Goal: Book appointment/travel/reservation

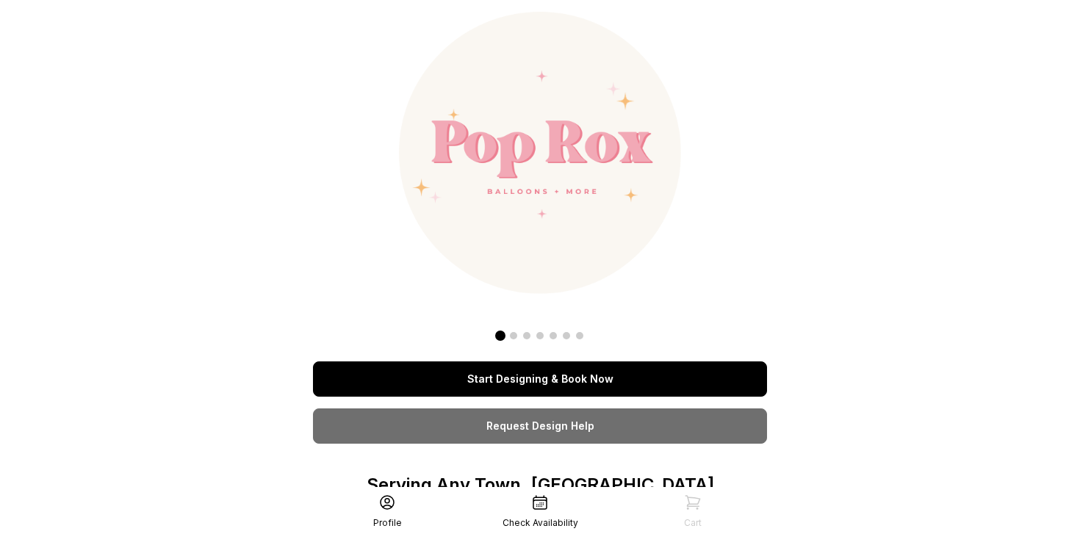
click at [578, 378] on link "Start Designing & Book Now" at bounding box center [540, 378] width 454 height 35
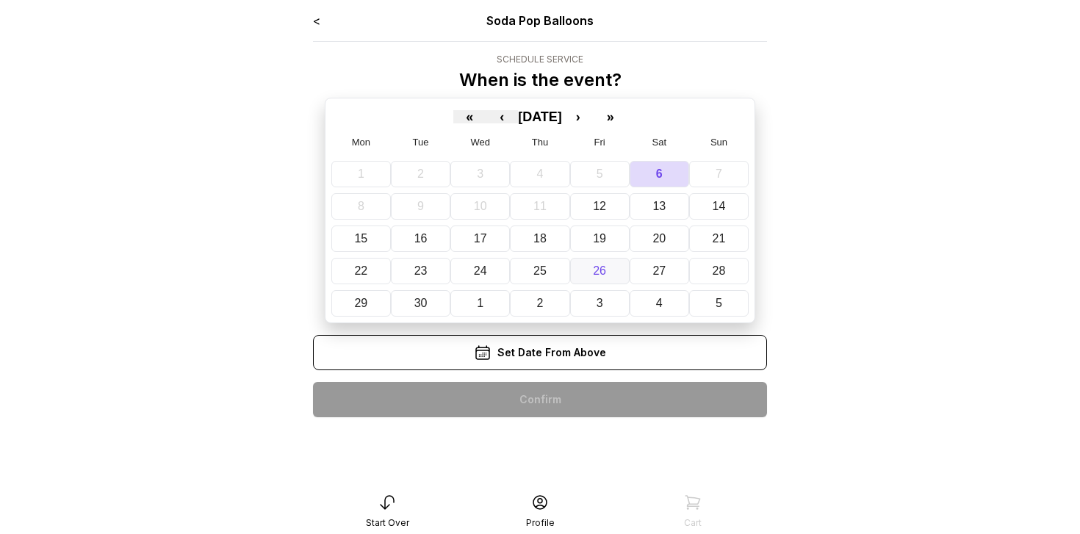
click at [597, 262] on button "26" at bounding box center [599, 271] width 59 height 26
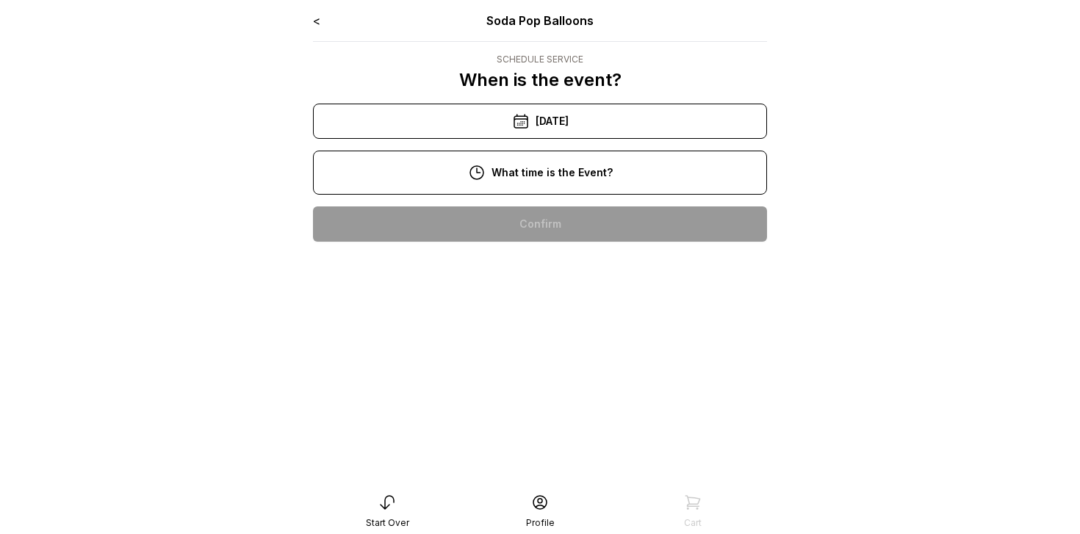
click at [573, 226] on div "10:00 pm" at bounding box center [540, 223] width 430 height 35
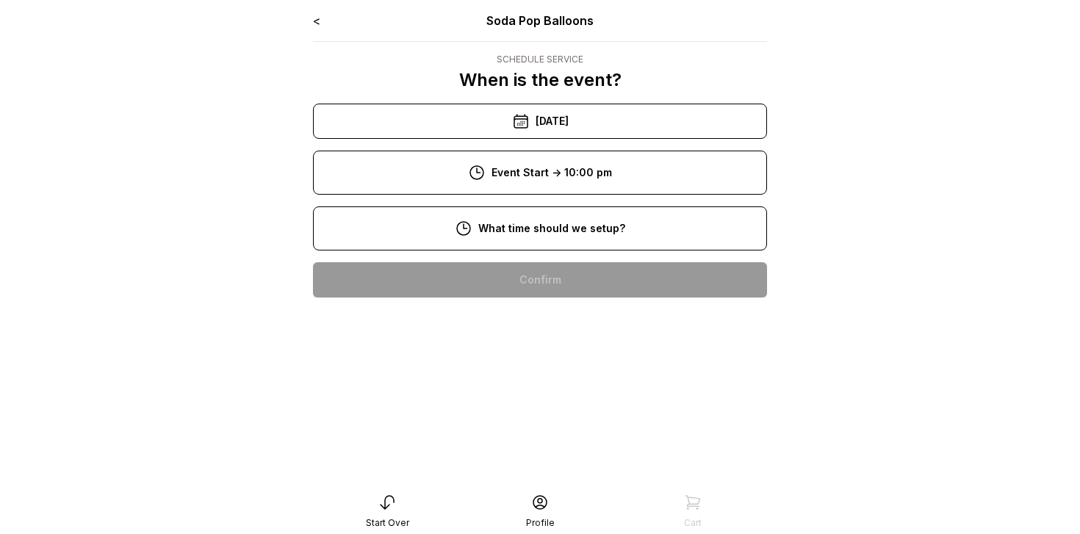
click at [572, 283] on div "8:00 pm" at bounding box center [540, 279] width 430 height 35
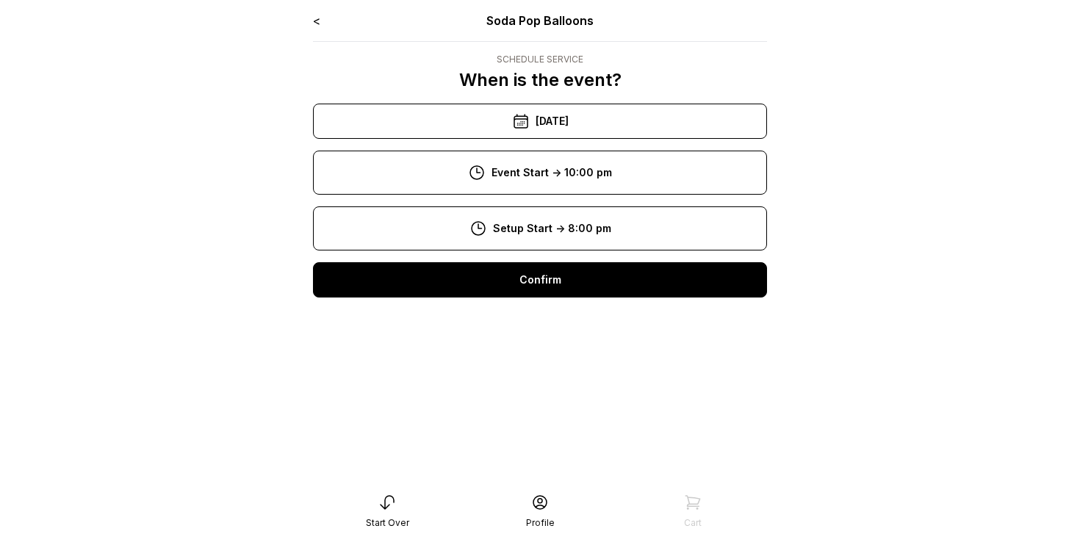
click at [572, 283] on div "Confirm" at bounding box center [540, 279] width 454 height 35
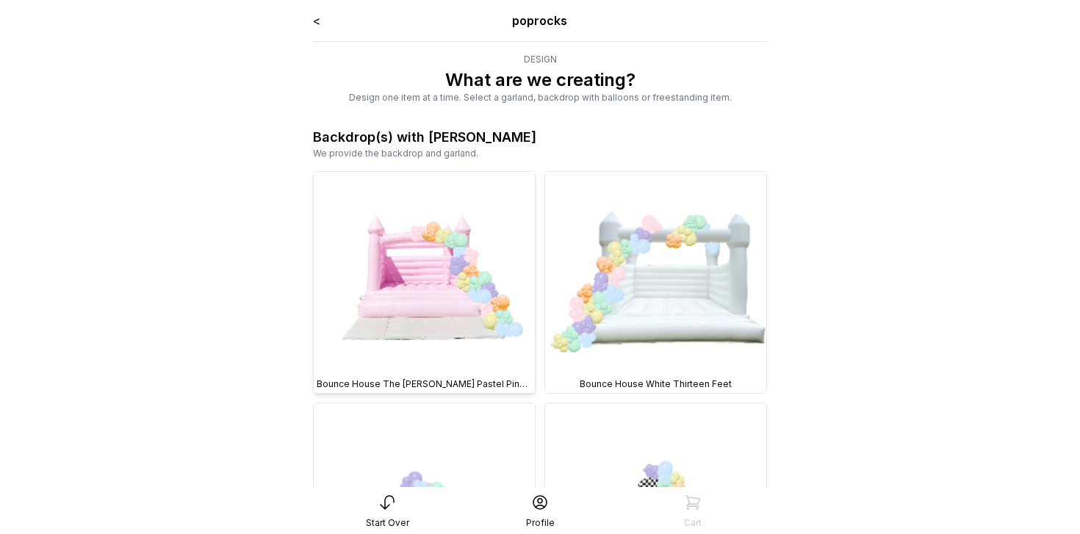
click at [457, 307] on img at bounding box center [424, 282] width 221 height 221
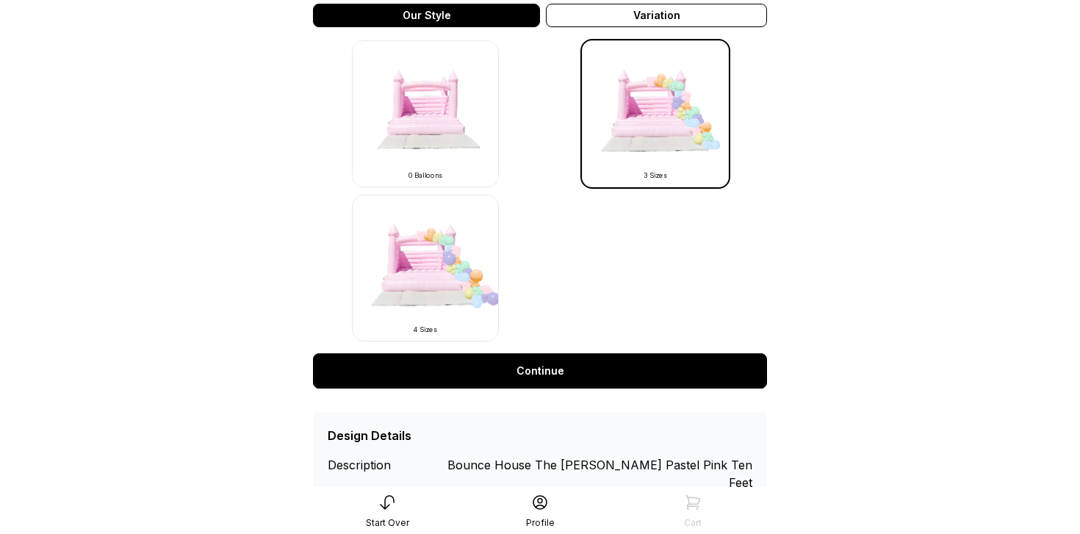
scroll to position [489, 0]
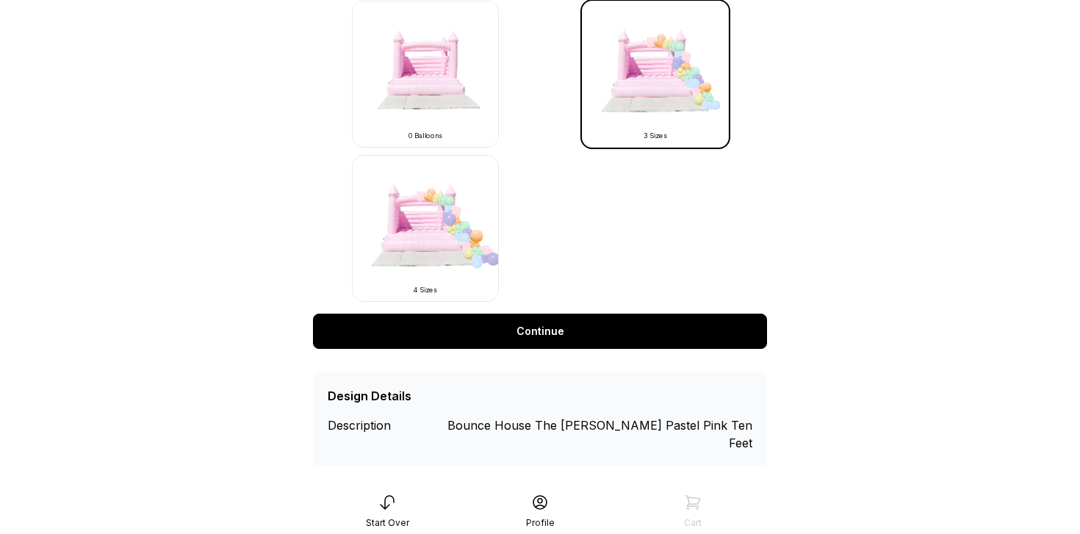
click at [516, 324] on link "Continue" at bounding box center [540, 331] width 454 height 35
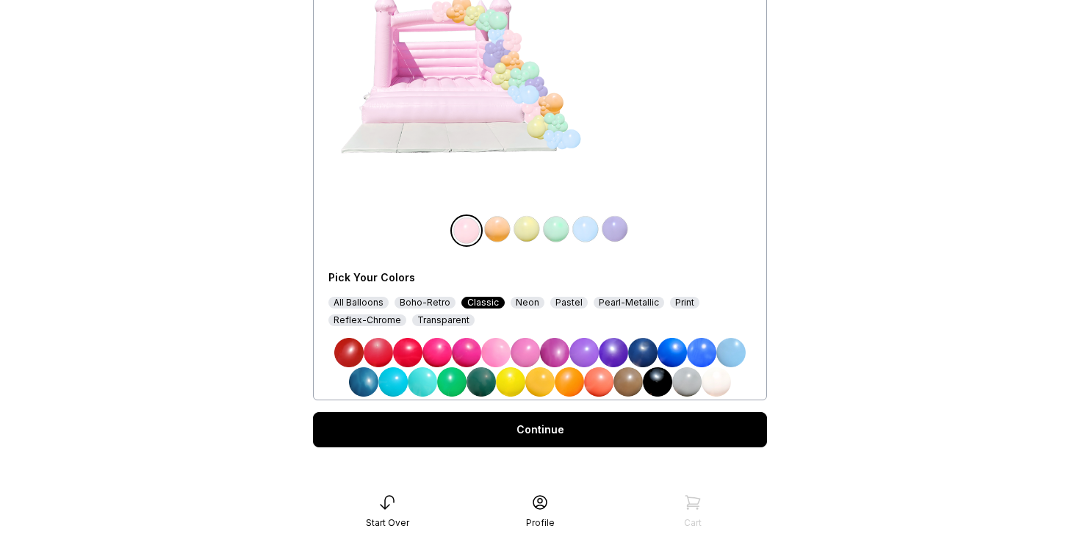
scroll to position [189, 0]
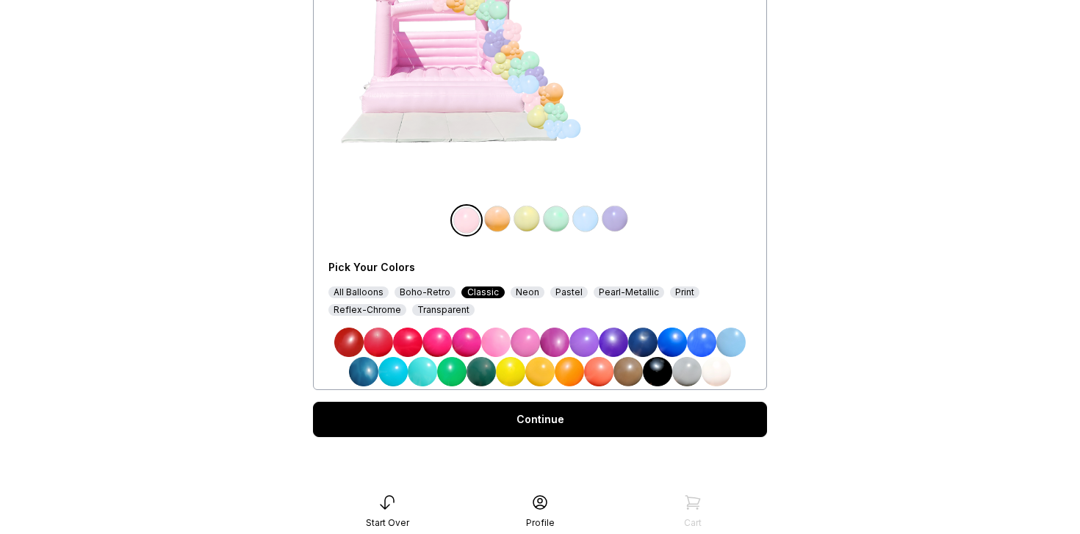
click at [358, 287] on div "All Balloons" at bounding box center [358, 292] width 60 height 12
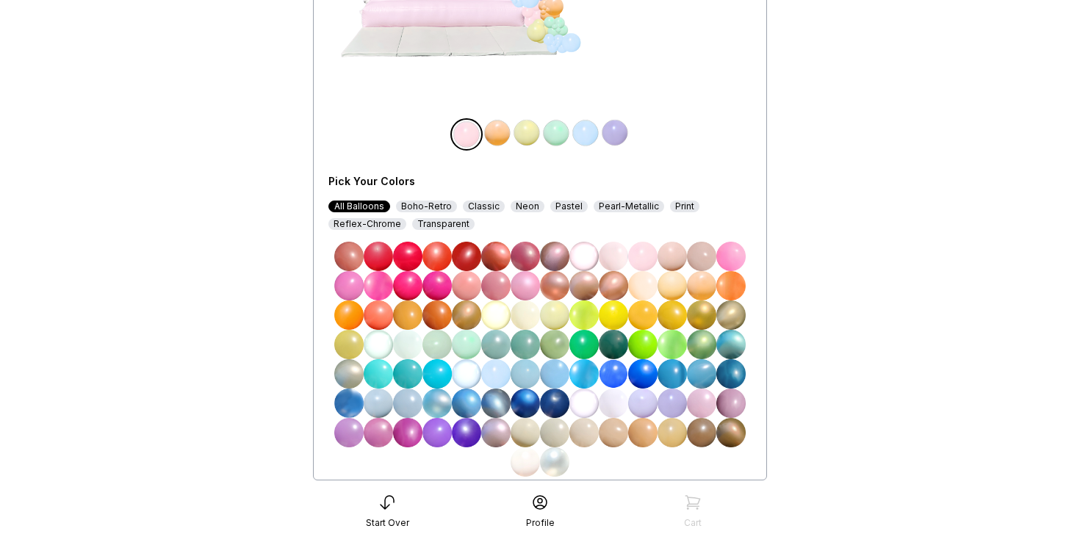
scroll to position [366, 0]
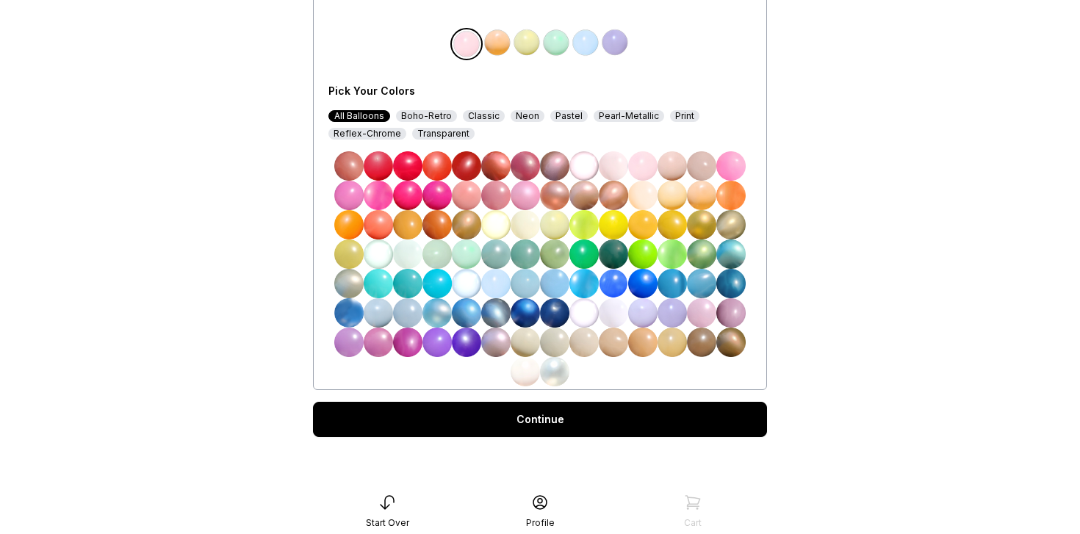
click at [675, 115] on div "Print" at bounding box center [684, 116] width 29 height 12
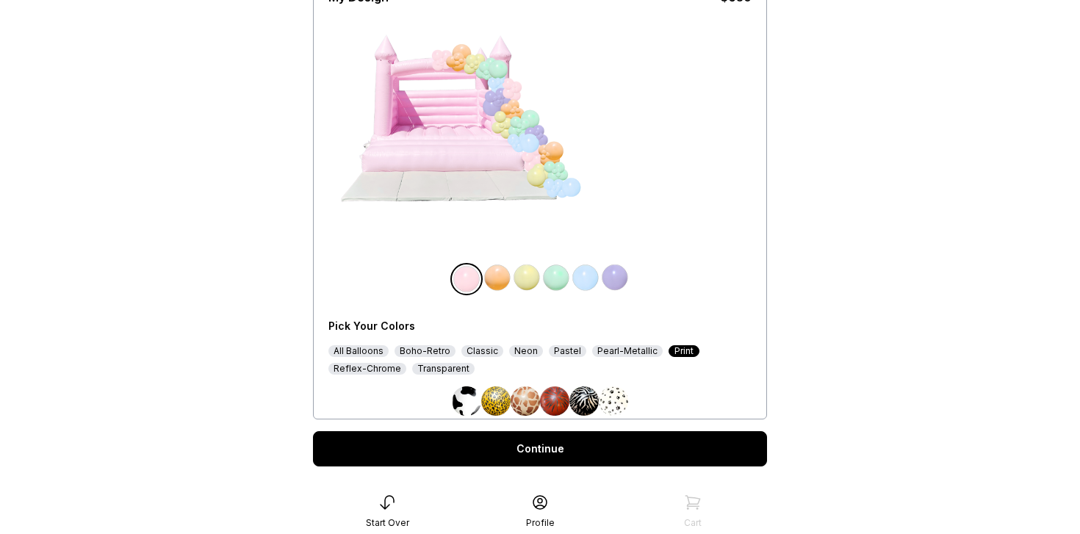
scroll to position [160, 0]
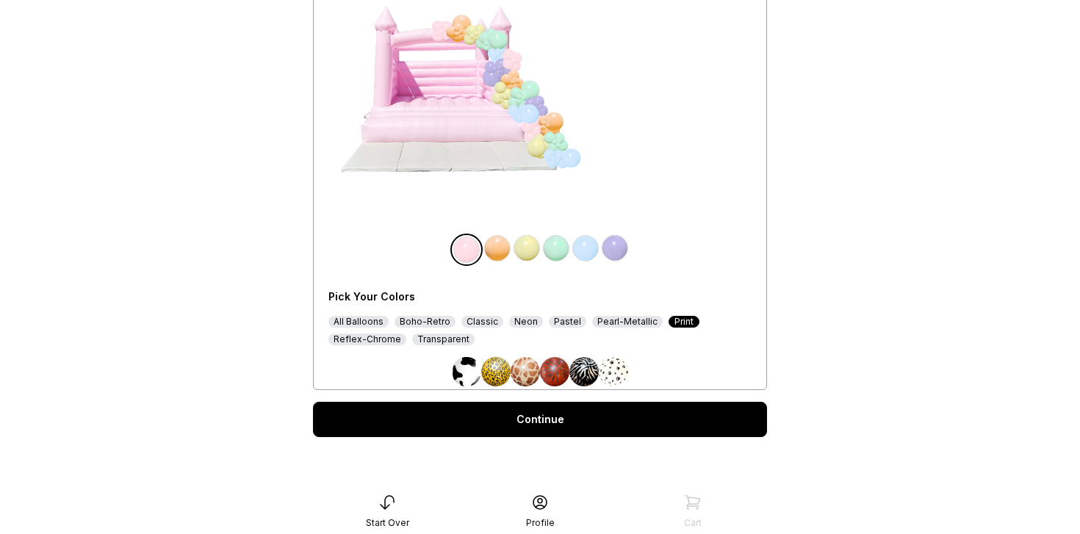
click at [608, 365] on img at bounding box center [613, 371] width 29 height 29
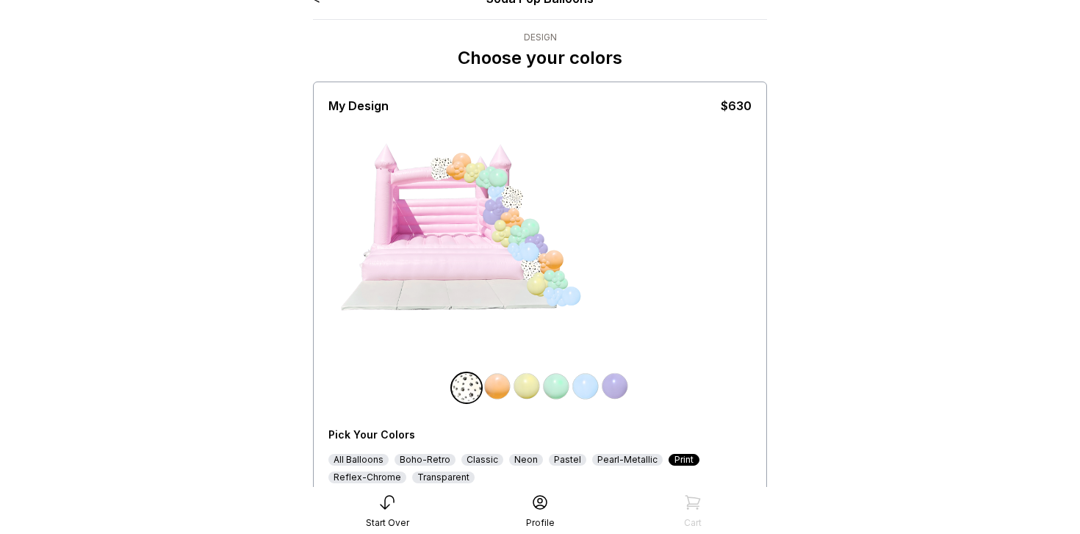
scroll to position [0, 0]
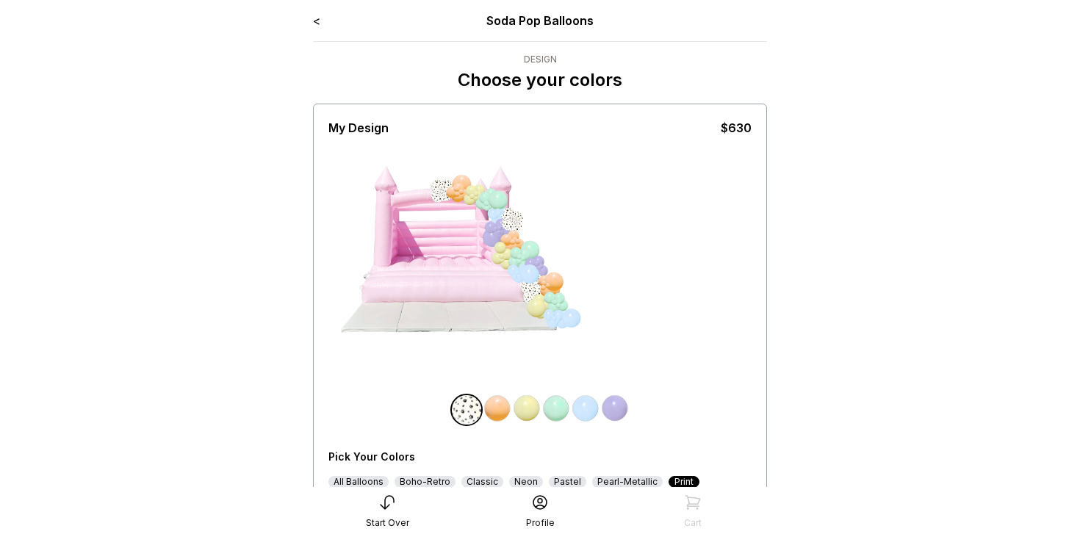
click at [317, 19] on link "<" at bounding box center [316, 20] width 7 height 15
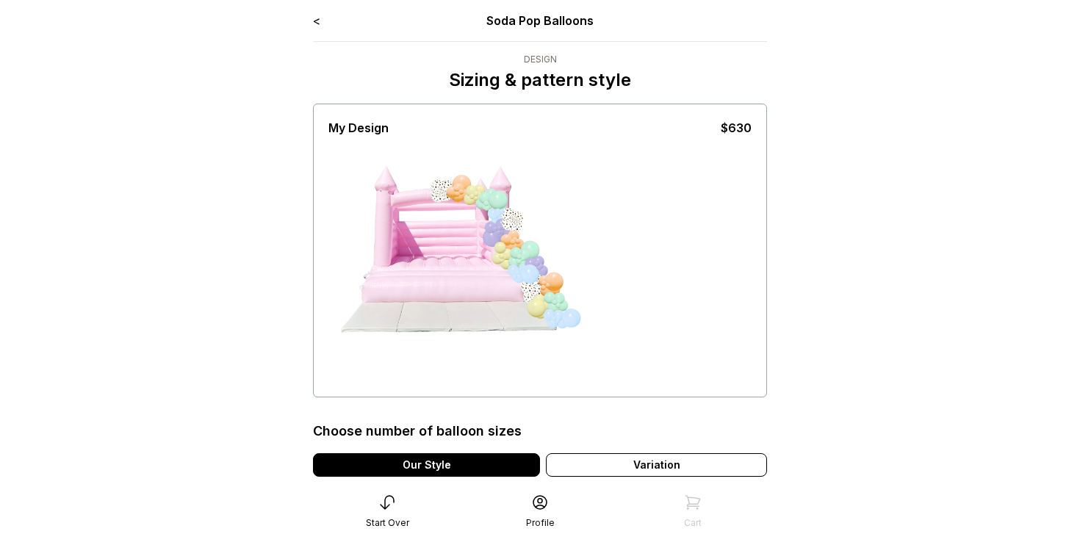
click at [314, 26] on link "<" at bounding box center [316, 20] width 7 height 15
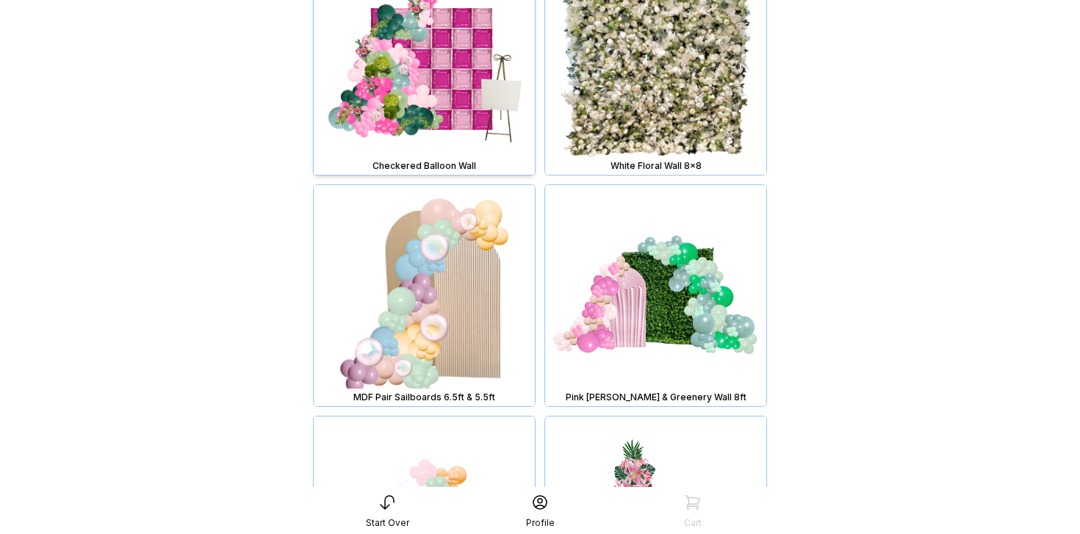
click at [426, 90] on img at bounding box center [424, 64] width 221 height 221
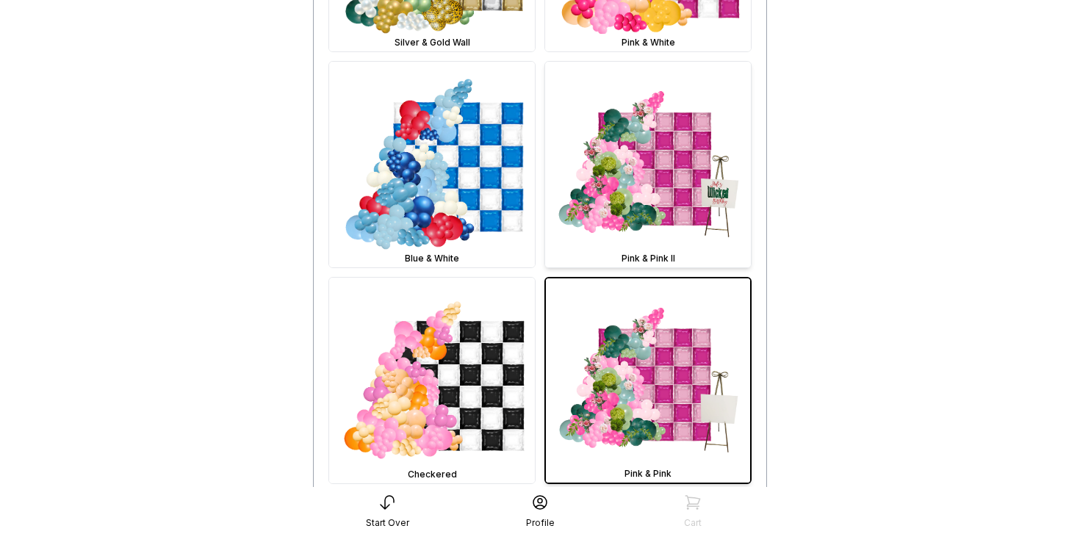
scroll to position [735, 0]
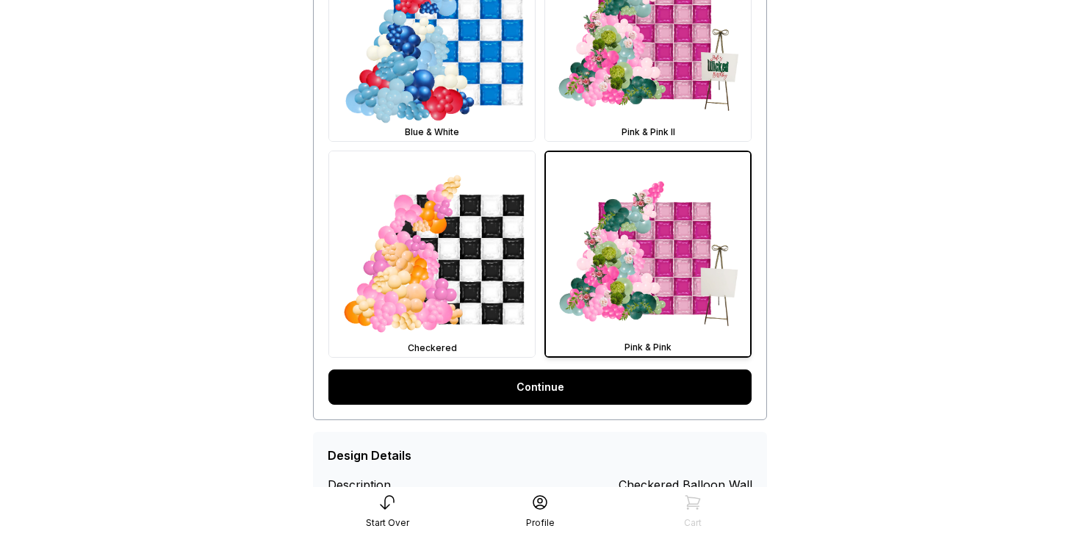
click at [641, 375] on link "Continue" at bounding box center [539, 386] width 423 height 35
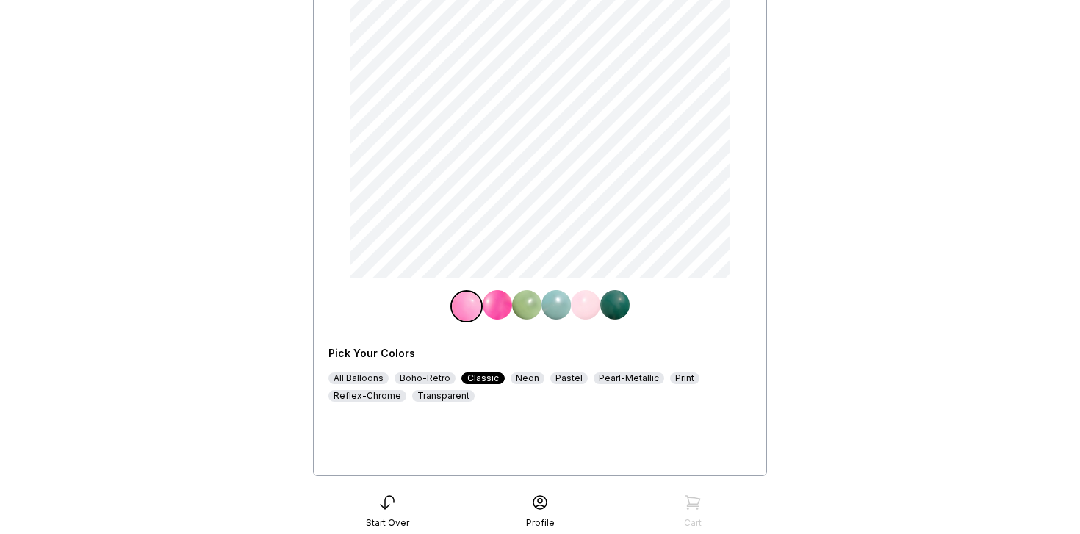
scroll to position [249, 0]
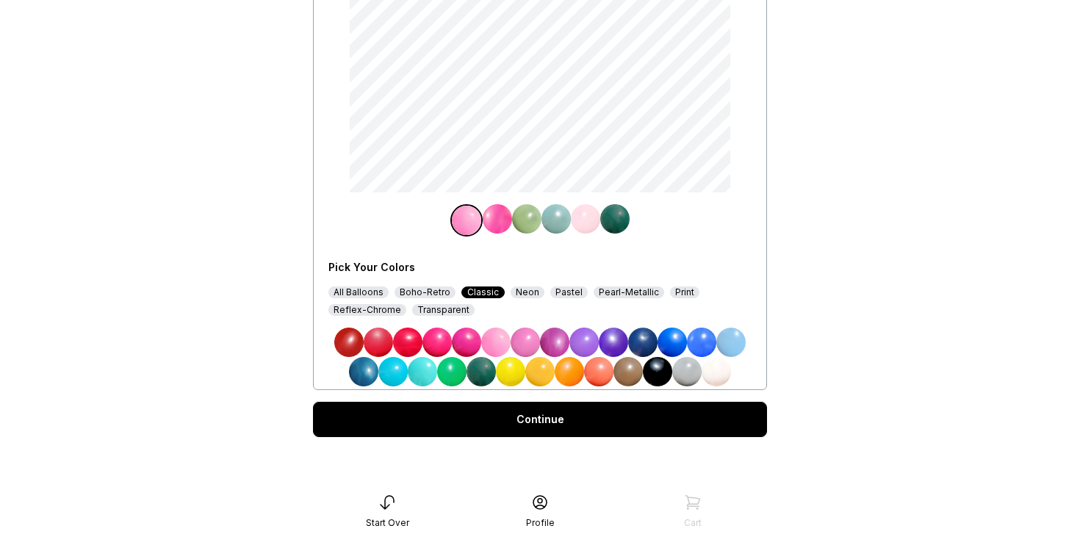
click at [423, 311] on div "Transparent" at bounding box center [443, 310] width 62 height 12
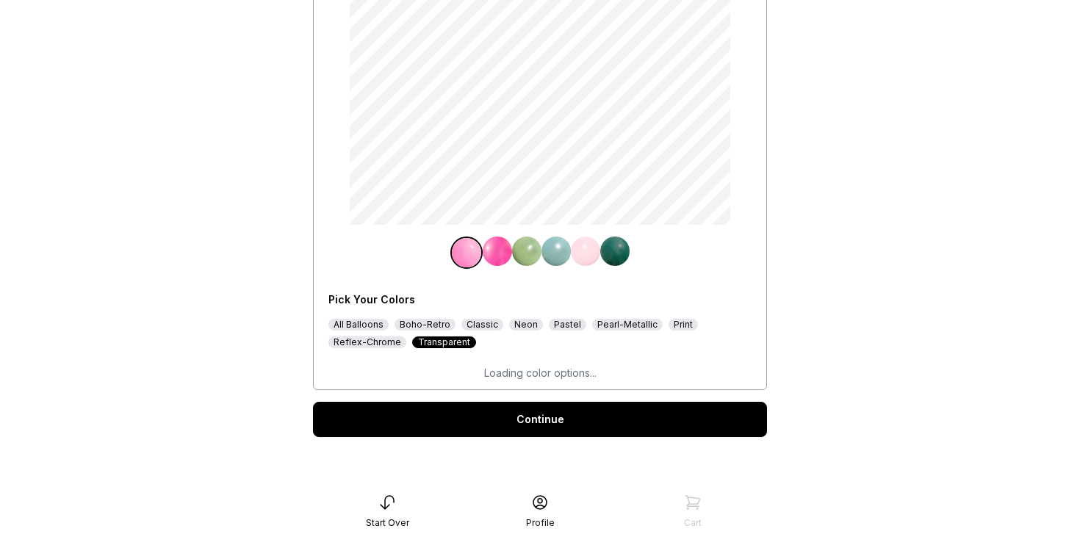
scroll to position [220, 0]
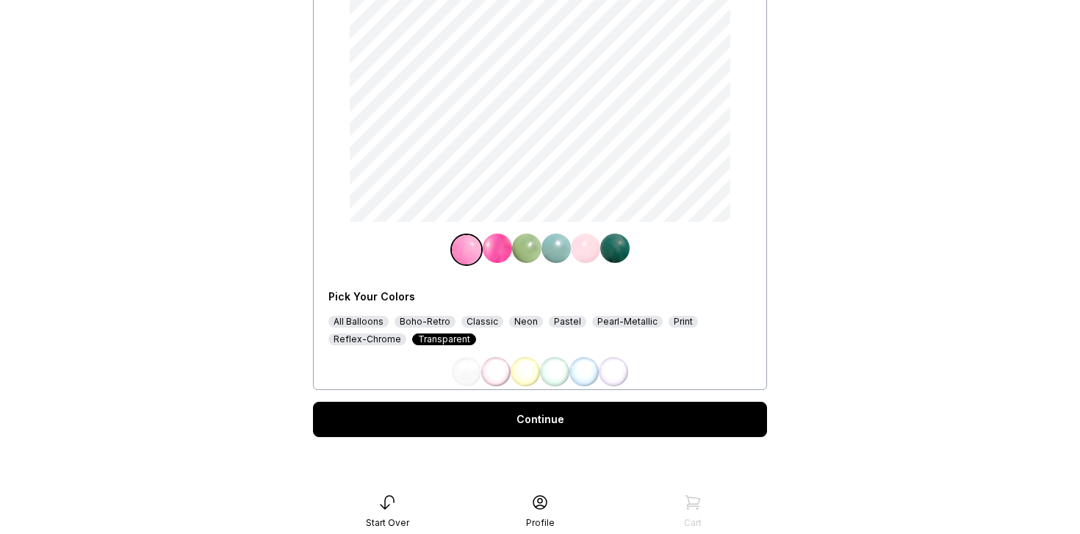
click at [668, 321] on div "Print" at bounding box center [682, 322] width 29 height 12
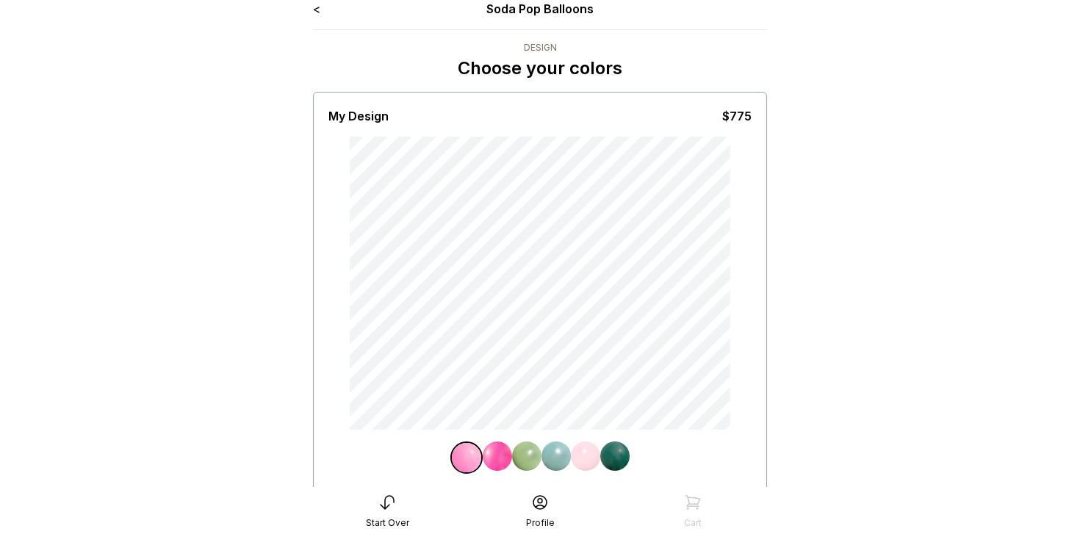
scroll to position [0, 0]
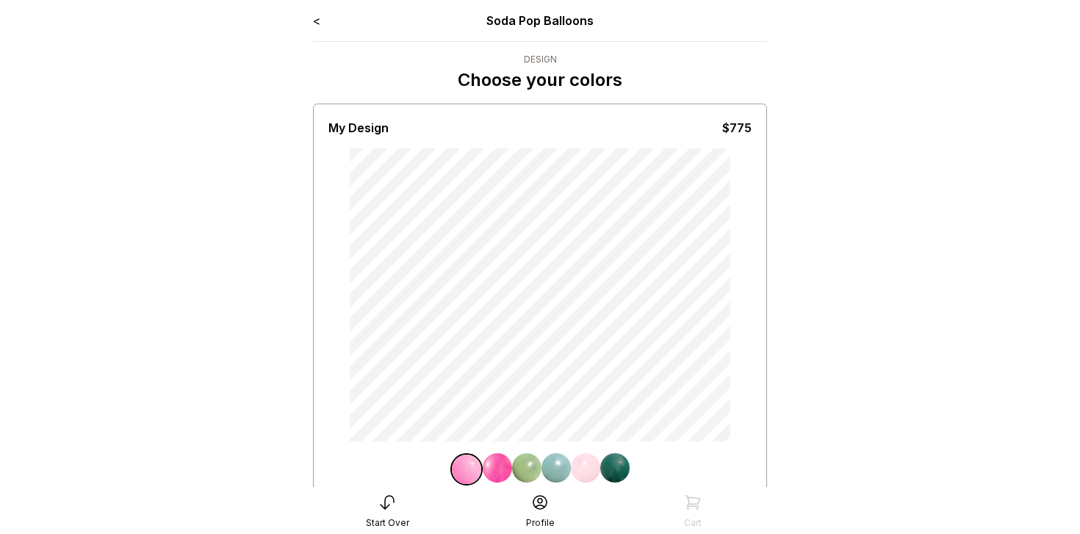
click at [318, 18] on link "<" at bounding box center [316, 20] width 7 height 15
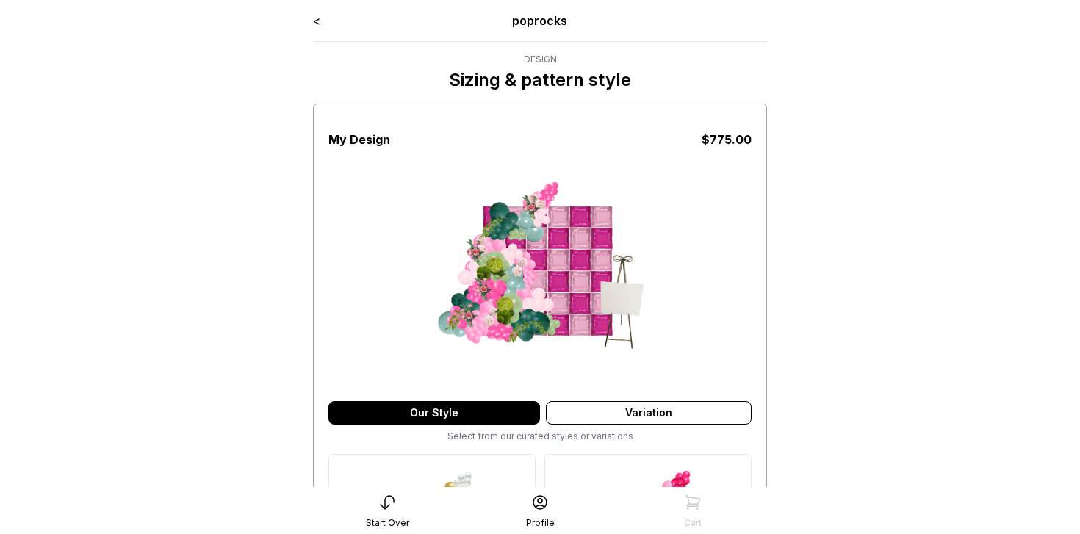
click at [318, 18] on link "<" at bounding box center [316, 20] width 7 height 15
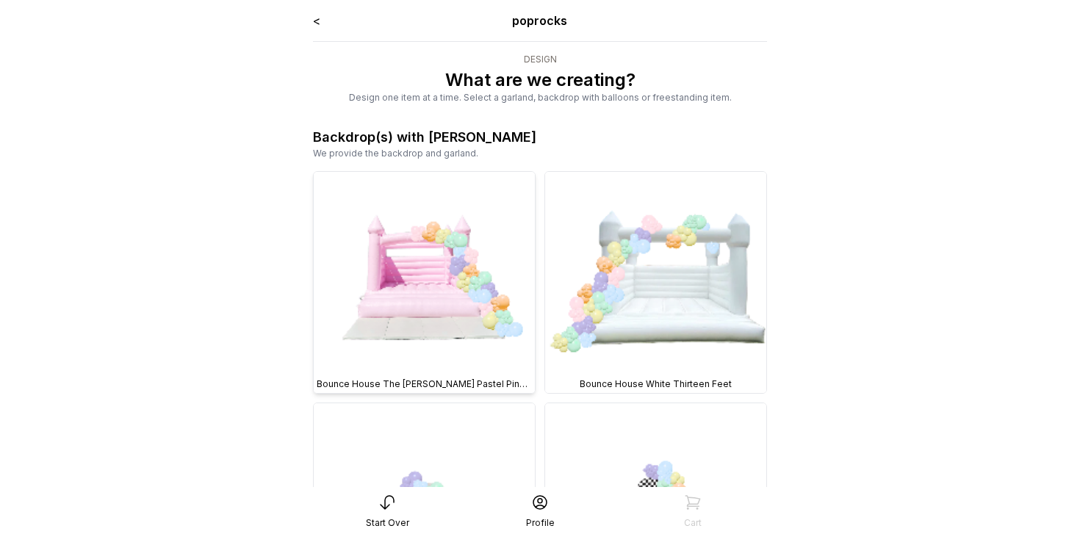
click at [472, 316] on img at bounding box center [424, 282] width 221 height 221
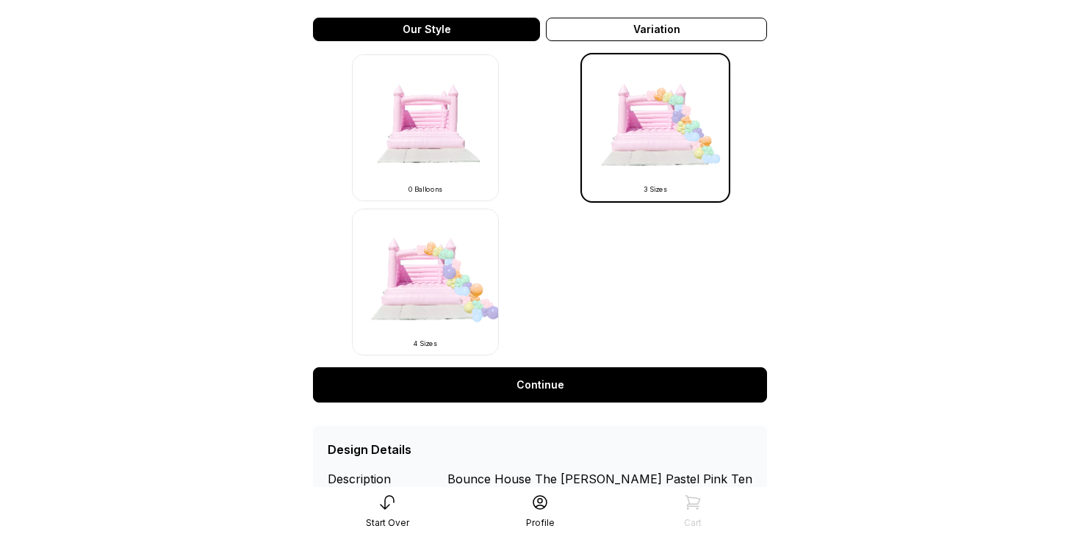
scroll to position [445, 0]
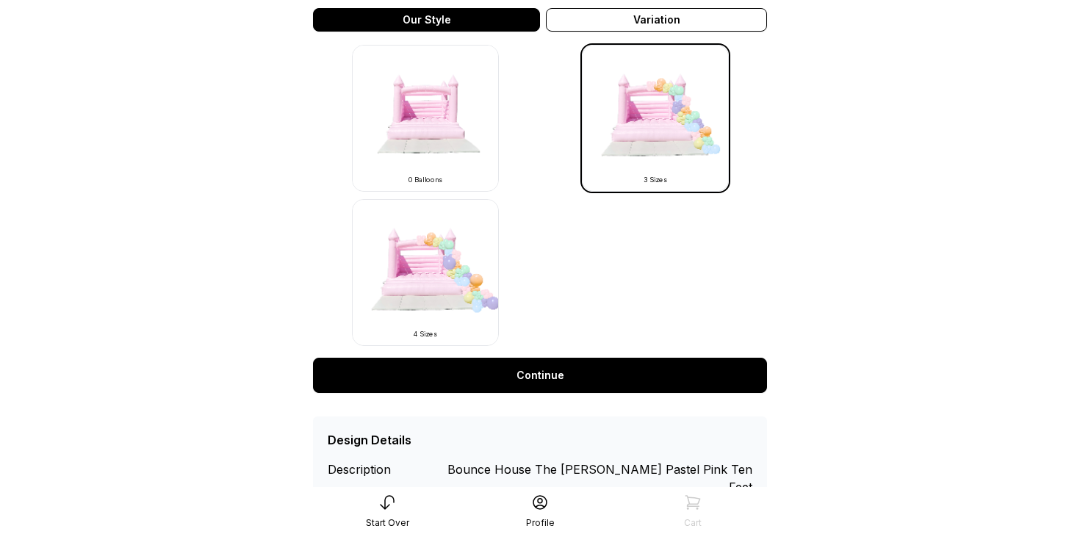
click at [472, 316] on img at bounding box center [425, 272] width 147 height 147
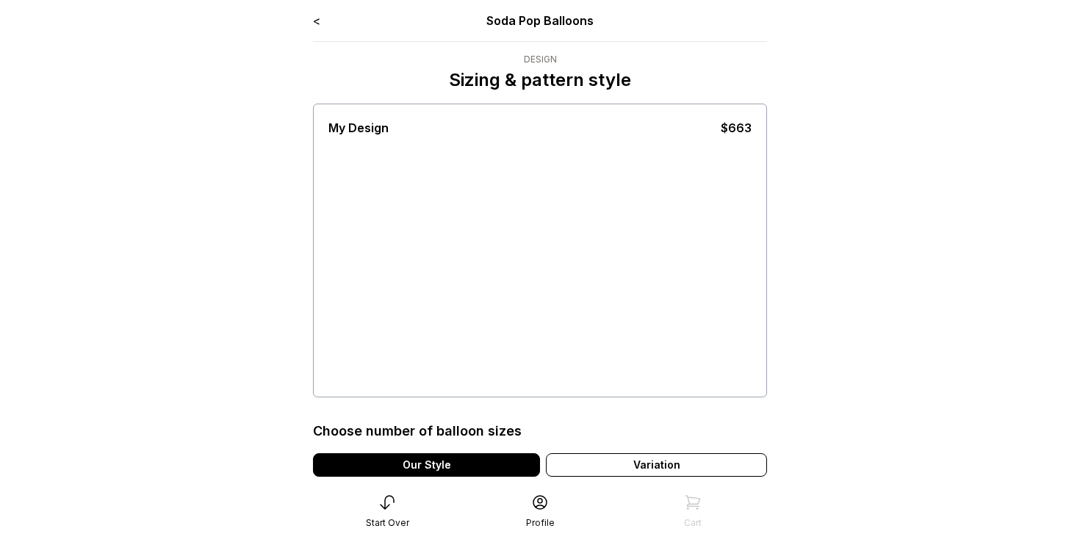
click at [464, 293] on div at bounding box center [438, 265] width 110 height 129
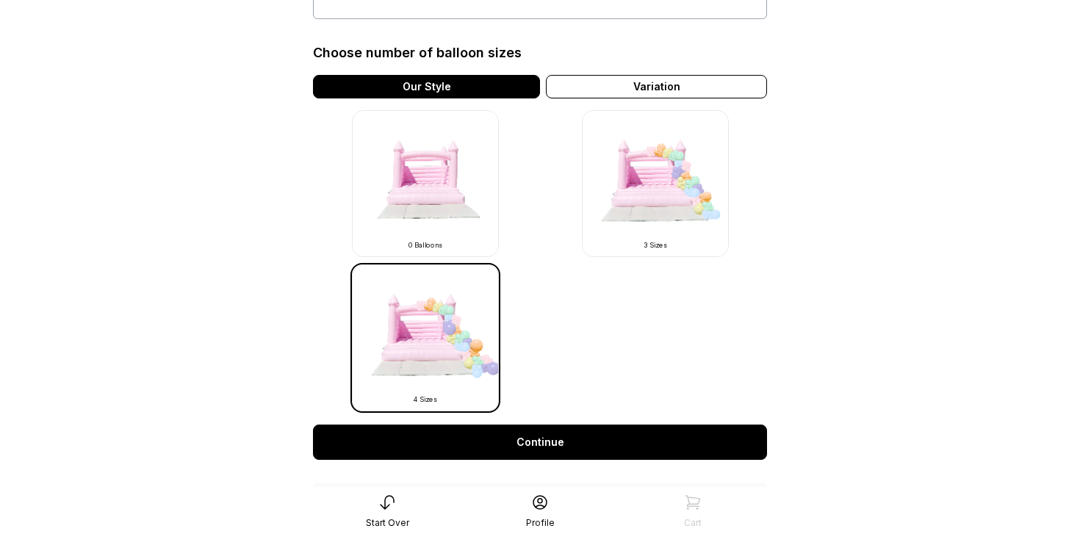
scroll to position [379, 0]
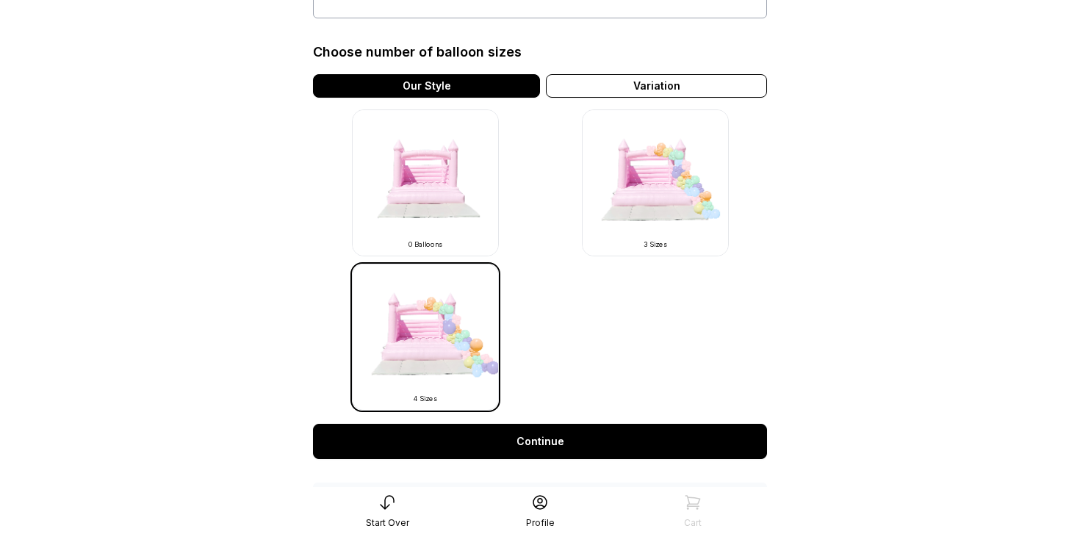
click at [531, 439] on link "Continue" at bounding box center [540, 441] width 454 height 35
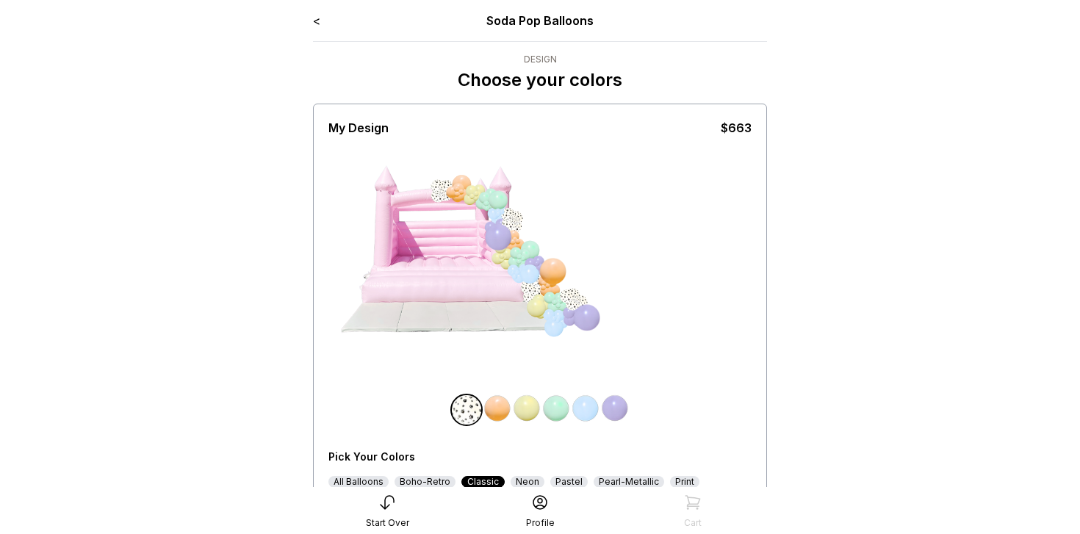
click at [464, 413] on img at bounding box center [466, 409] width 29 height 29
click at [499, 405] on img at bounding box center [497, 408] width 29 height 29
click at [461, 406] on img at bounding box center [464, 408] width 29 height 29
click at [491, 408] on img at bounding box center [497, 408] width 29 height 29
click at [536, 410] on img at bounding box center [526, 408] width 29 height 29
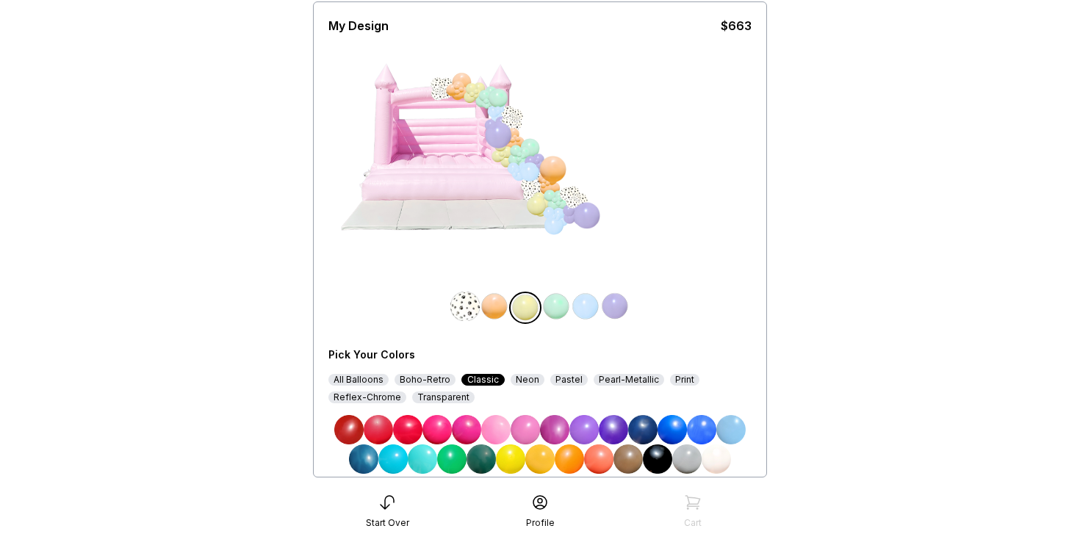
scroll to position [151, 0]
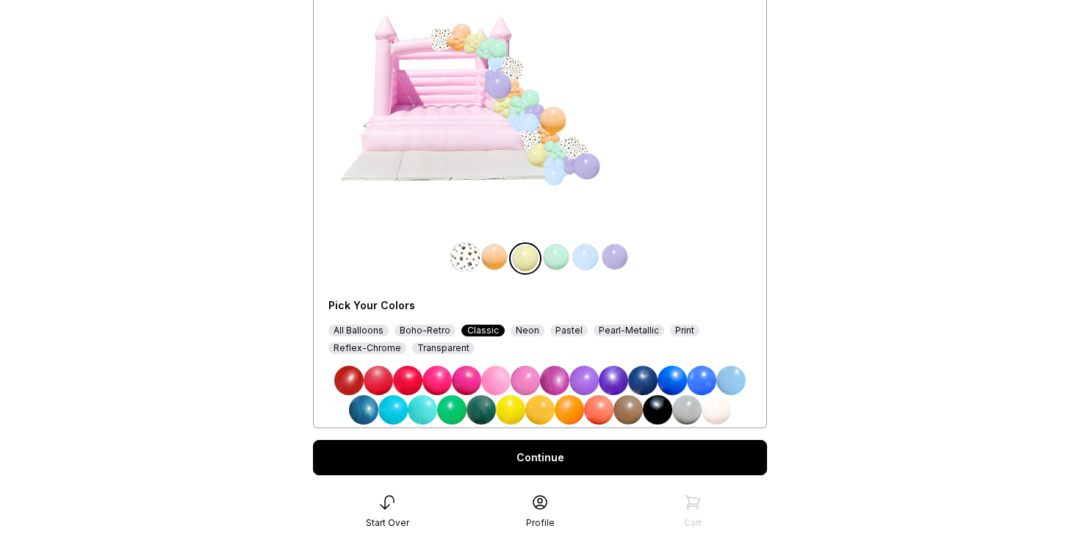
click at [678, 330] on div "Print" at bounding box center [684, 331] width 29 height 12
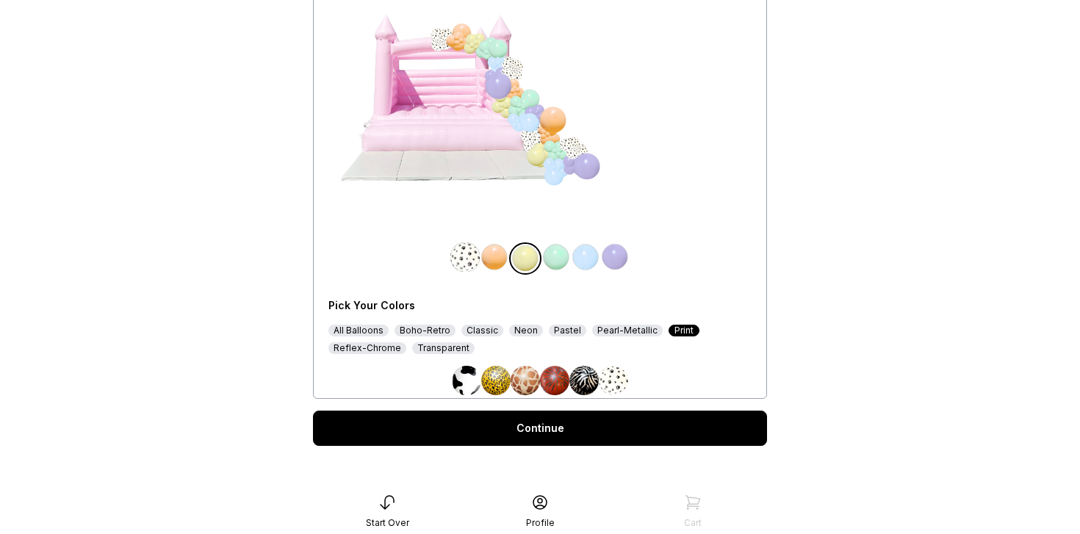
click at [615, 383] on img at bounding box center [613, 380] width 29 height 29
click at [557, 272] on div at bounding box center [555, 258] width 29 height 32
click at [557, 256] on img at bounding box center [555, 256] width 29 height 29
click at [621, 382] on img at bounding box center [613, 380] width 29 height 29
click at [609, 250] on img at bounding box center [614, 256] width 29 height 29
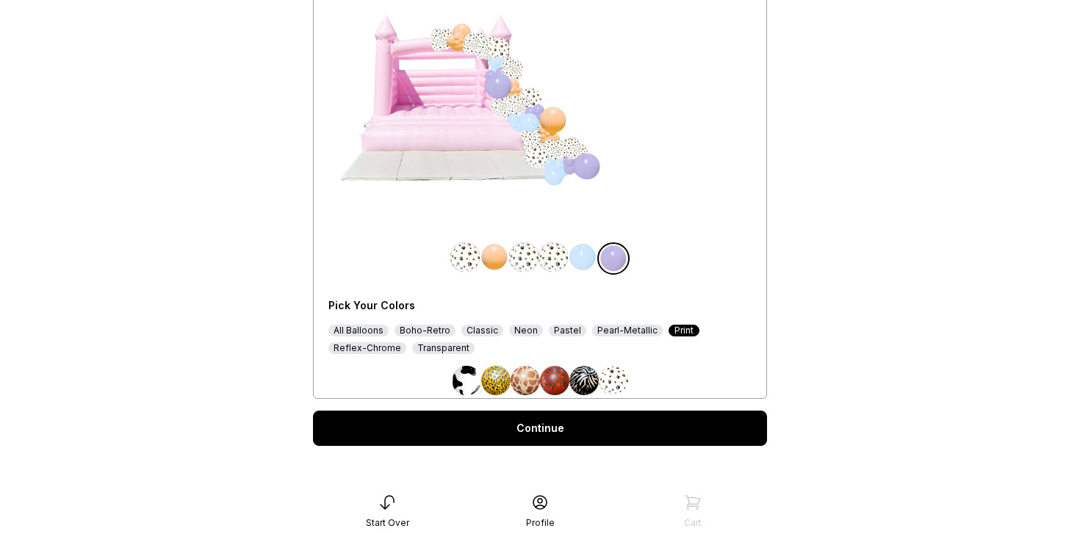
click at [613, 380] on img at bounding box center [613, 380] width 29 height 29
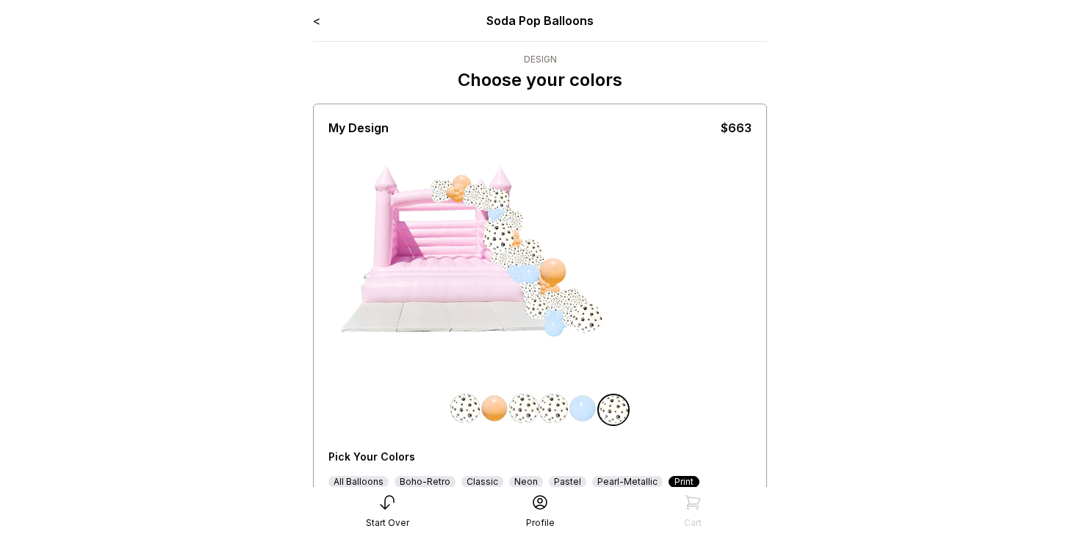
click at [316, 21] on link "<" at bounding box center [316, 20] width 7 height 15
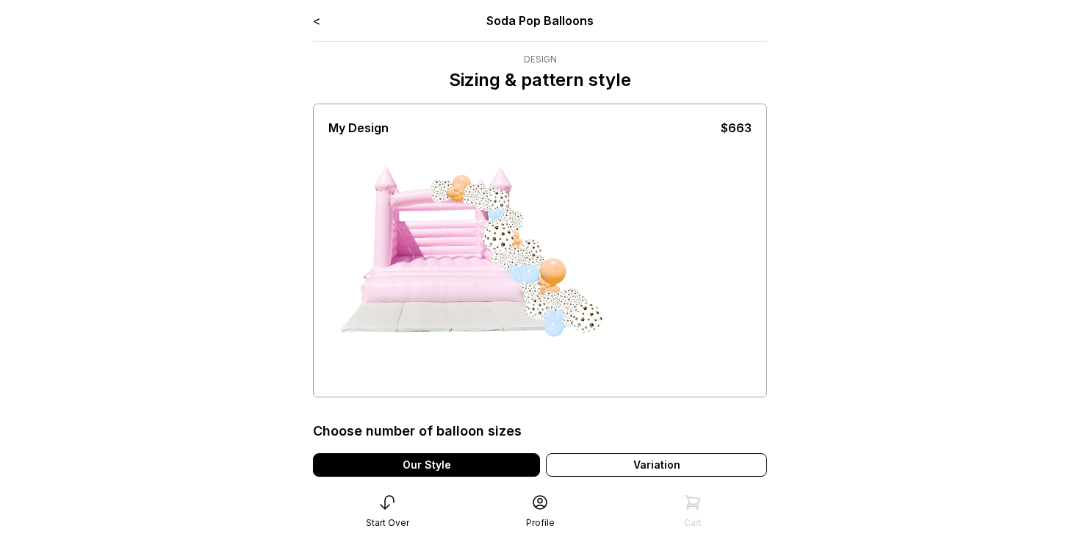
click at [313, 24] on link "<" at bounding box center [316, 20] width 7 height 15
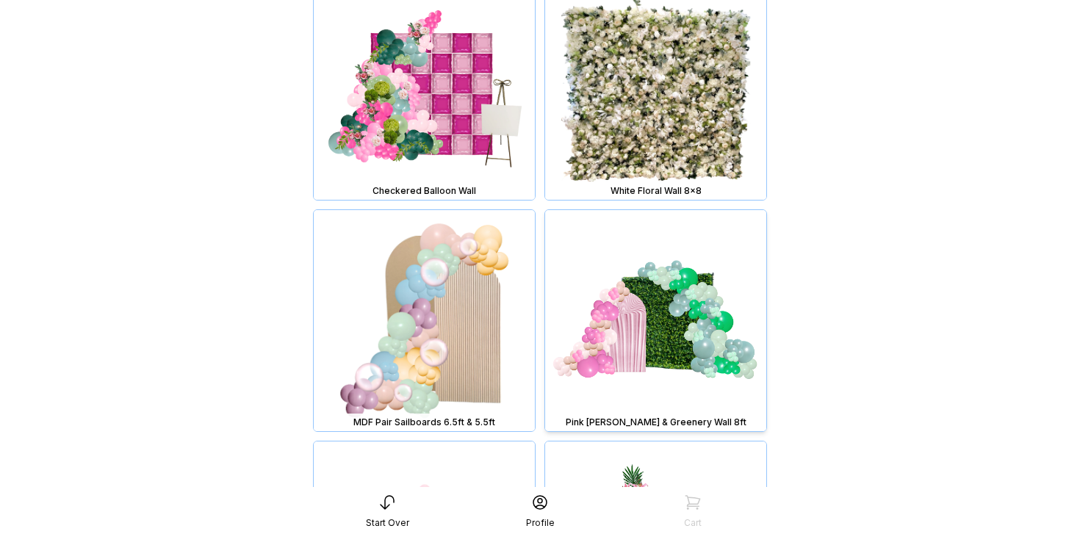
click at [637, 324] on img at bounding box center [655, 320] width 221 height 221
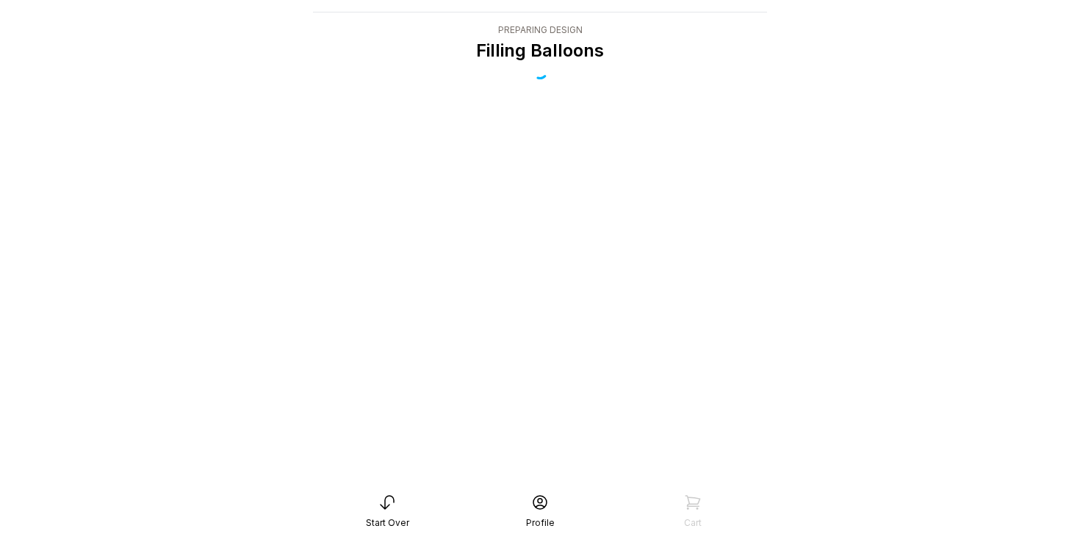
scroll to position [29, 0]
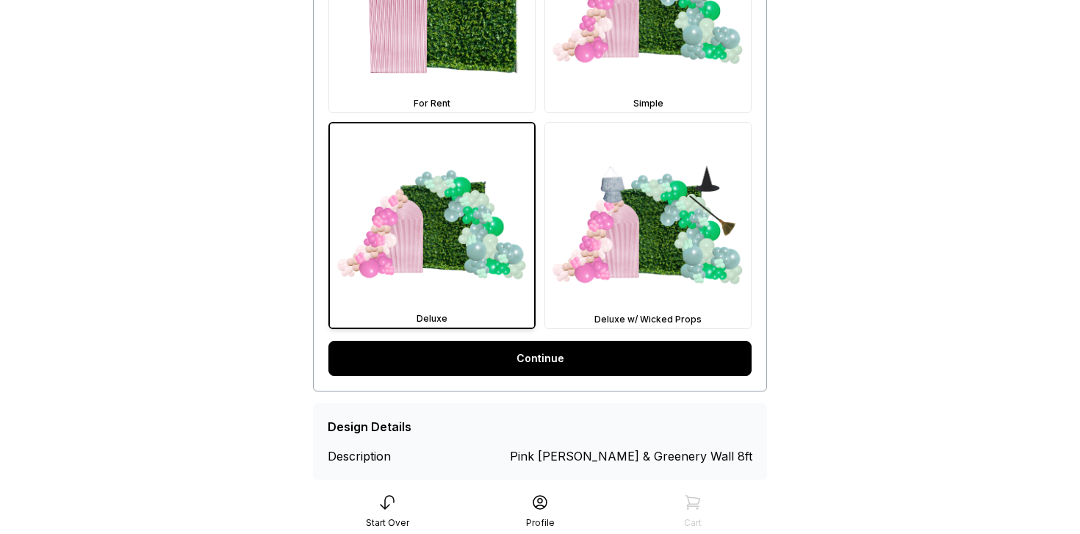
scroll to position [579, 0]
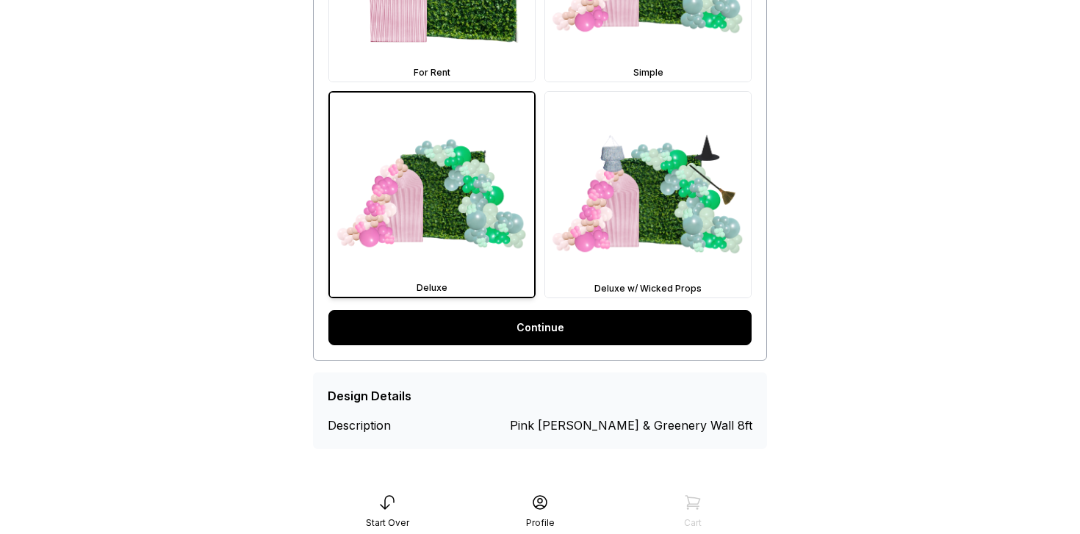
click at [616, 324] on link "Continue" at bounding box center [539, 327] width 423 height 35
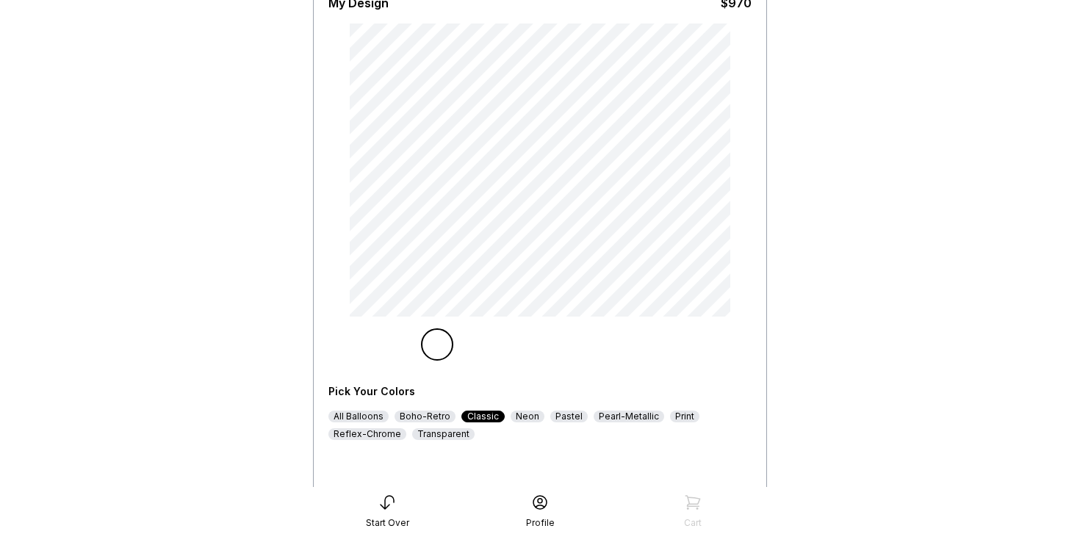
scroll to position [127, 0]
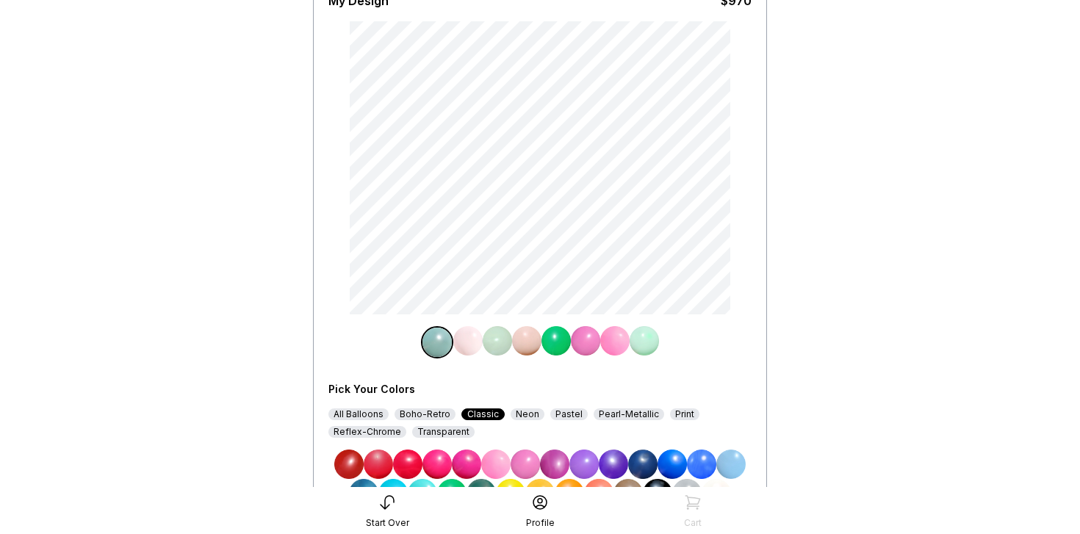
click at [670, 414] on div "Print" at bounding box center [684, 414] width 29 height 12
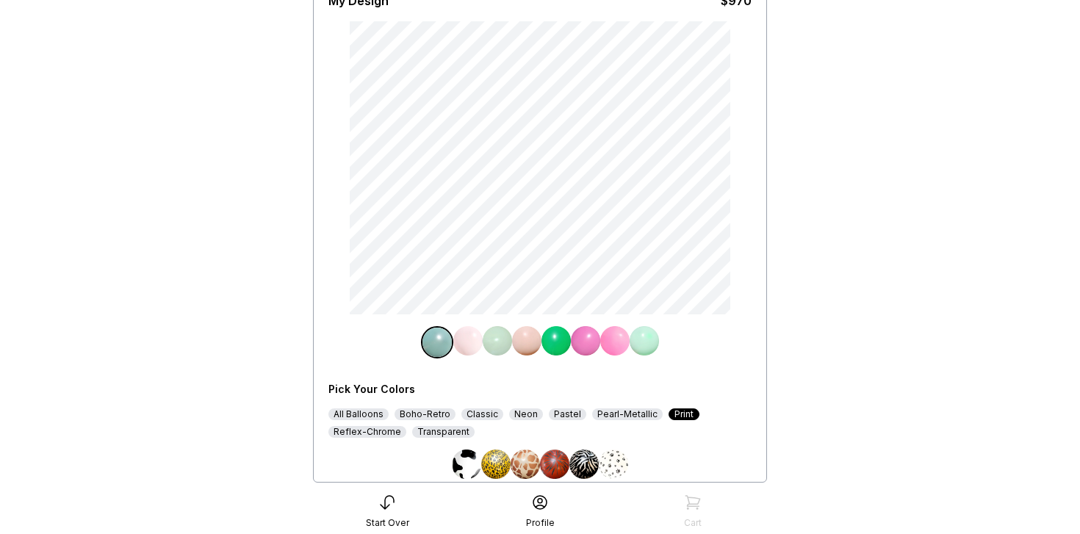
click at [612, 463] on img at bounding box center [613, 463] width 29 height 29
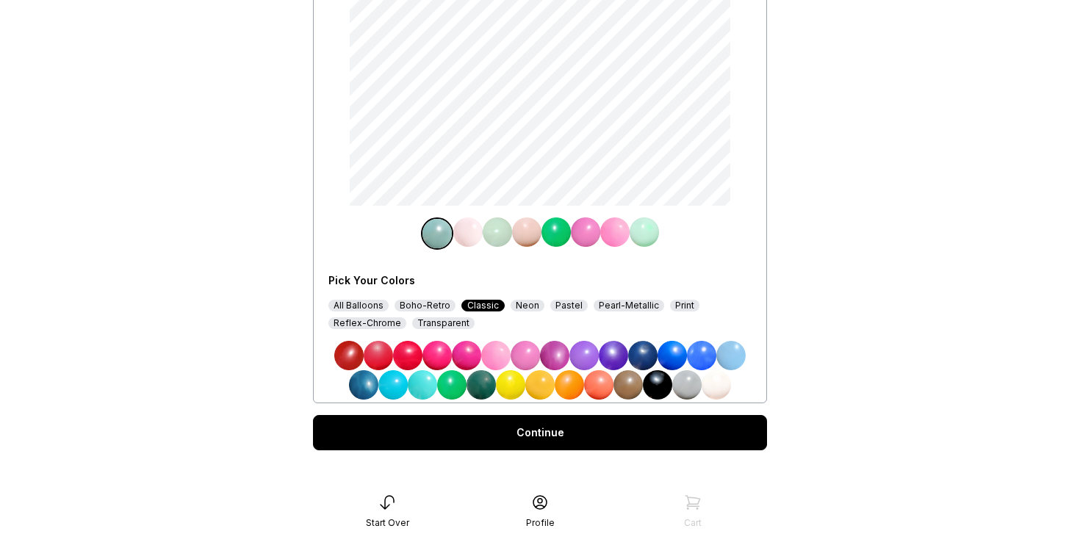
scroll to position [249, 0]
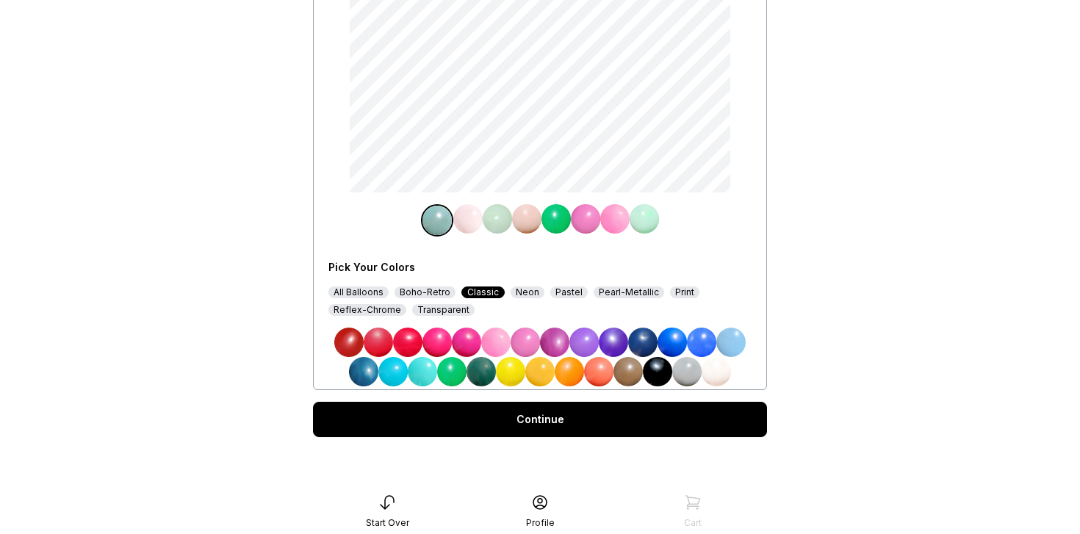
click at [676, 294] on div "Print" at bounding box center [684, 292] width 29 height 12
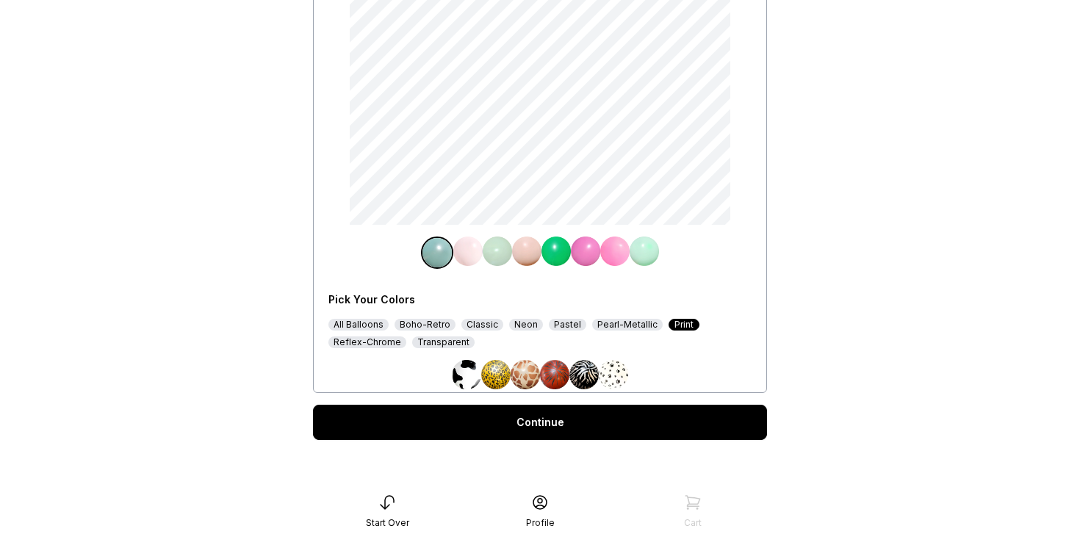
scroll to position [220, 0]
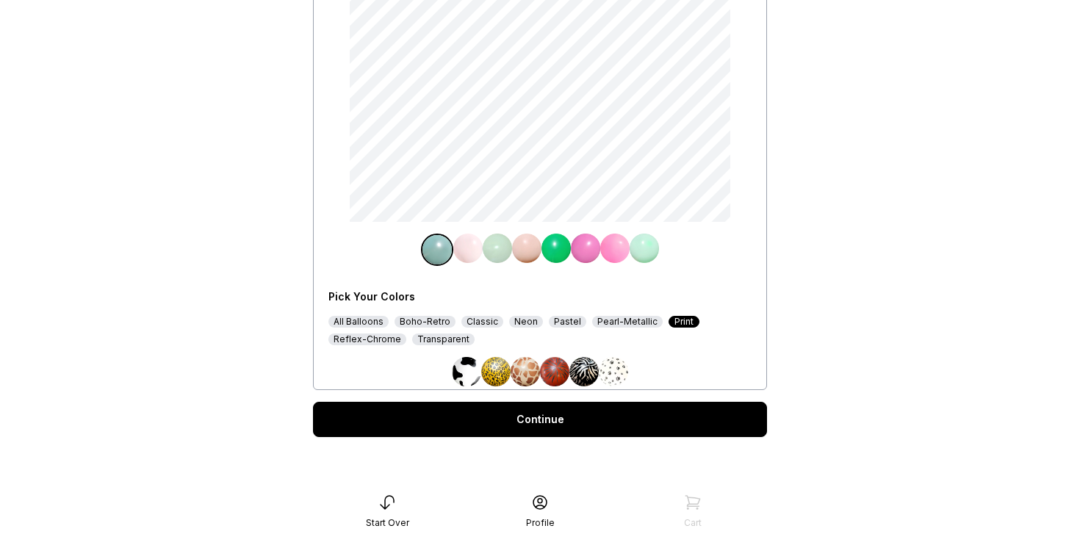
click at [621, 372] on img at bounding box center [613, 371] width 29 height 29
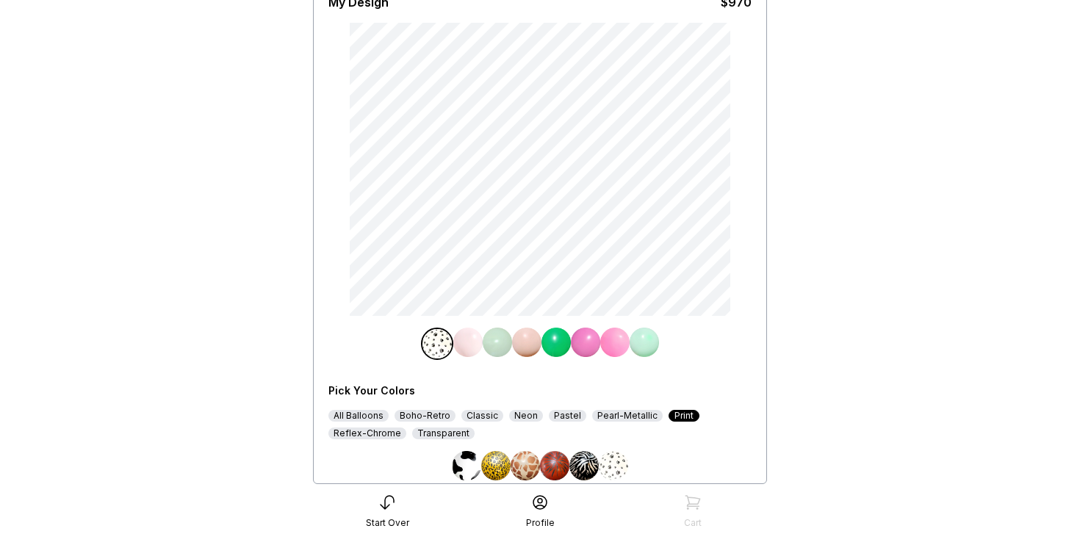
scroll to position [97, 0]
